Goal: Information Seeking & Learning: Learn about a topic

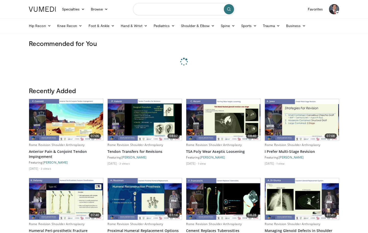
click at [160, 8] on input "Search topics, interventions" at bounding box center [184, 9] width 102 height 12
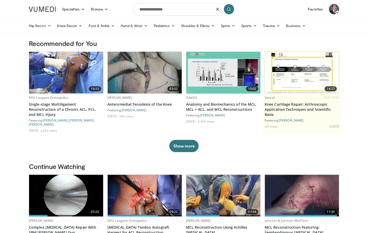
type input "**********"
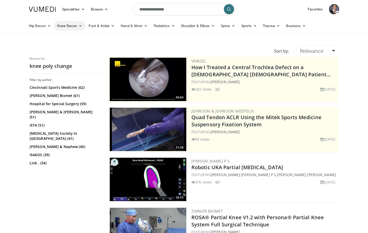
click at [79, 26] on icon at bounding box center [81, 26] width 4 height 4
click at [78, 37] on link "Knee Arthroplasty" at bounding box center [84, 38] width 61 height 8
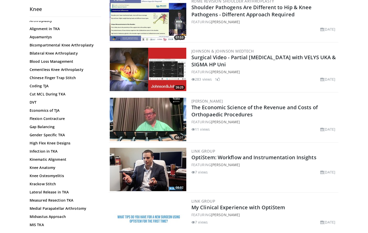
scroll to position [94, 0]
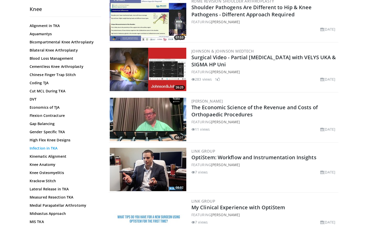
click at [45, 147] on link "Infection in TKA" at bounding box center [64, 148] width 69 height 5
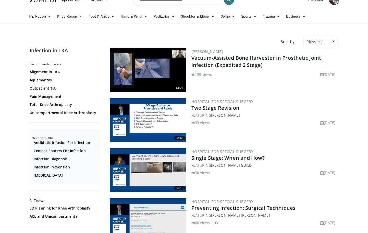
scroll to position [30, 0]
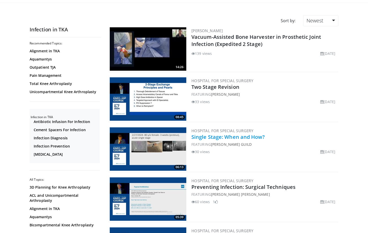
click at [242, 136] on link "Single Stage: When and How?" at bounding box center [228, 137] width 73 height 7
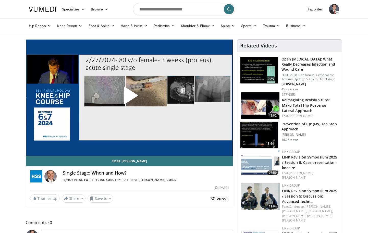
click at [130, 98] on span "Video Player" at bounding box center [130, 98] width 0 height 0
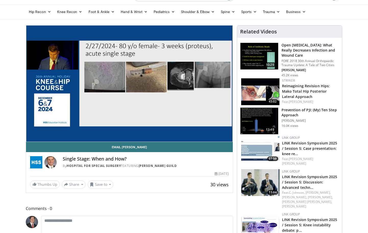
scroll to position [13, 0]
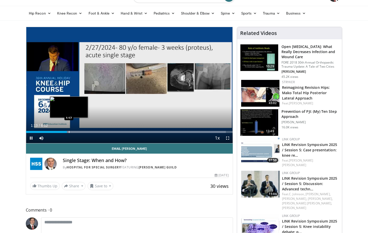
click at [69, 131] on div "Progress Bar" at bounding box center [69, 132] width 1 height 2
click at [73, 132] on div "Progress Bar" at bounding box center [73, 132] width 1 height 2
click at [80, 132] on div "Progress Bar" at bounding box center [129, 132] width 207 height 2
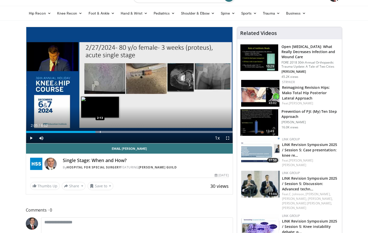
click at [100, 132] on div "Progress Bar" at bounding box center [100, 132] width 1 height 2
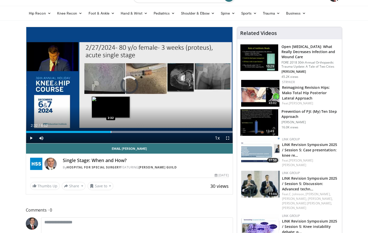
click at [111, 133] on div "Progress Bar" at bounding box center [111, 132] width 1 height 2
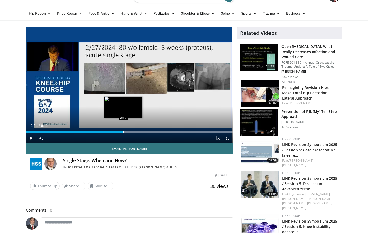
click at [123, 133] on div "Progress Bar" at bounding box center [129, 132] width 207 height 2
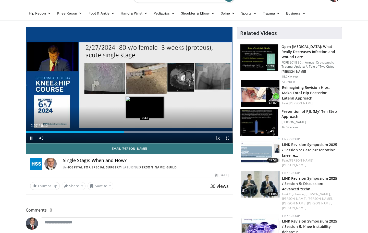
click at [145, 132] on div "Progress Bar" at bounding box center [145, 132] width 1 height 2
click at [141, 131] on div "Loaded : 99.98% 3:39 3:26" at bounding box center [129, 130] width 207 height 5
click at [136, 131] on div "Progress Bar" at bounding box center [136, 132] width 1 height 2
click at [144, 131] on div "Progress Bar" at bounding box center [144, 132] width 1 height 2
click at [150, 132] on div "Progress Bar" at bounding box center [150, 132] width 1 height 2
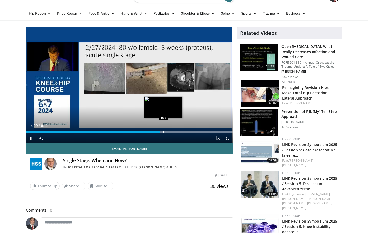
click at [164, 132] on div "Progress Bar" at bounding box center [164, 132] width 1 height 2
click at [174, 131] on div "Progress Bar" at bounding box center [174, 132] width 1 height 2
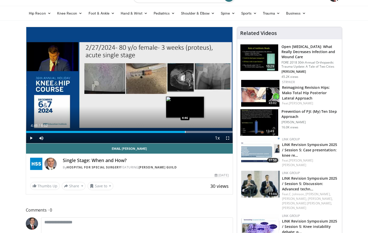
click at [185, 131] on div "Progress Bar" at bounding box center [185, 132] width 1 height 2
click at [197, 131] on div "Progress Bar" at bounding box center [197, 132] width 1 height 2
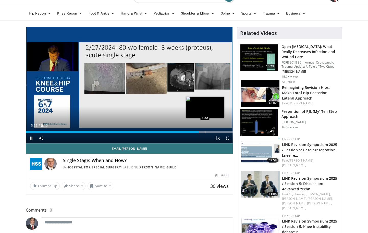
click at [205, 131] on div "Progress Bar" at bounding box center [205, 132] width 1 height 2
